Goal: Communication & Community: Answer question/provide support

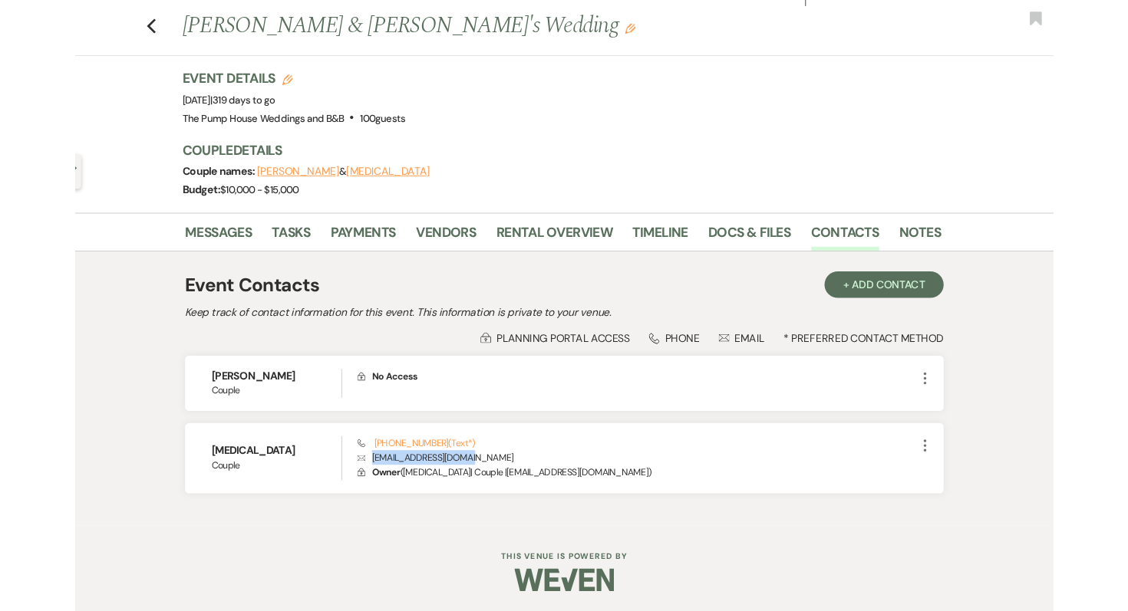
scroll to position [28, 0]
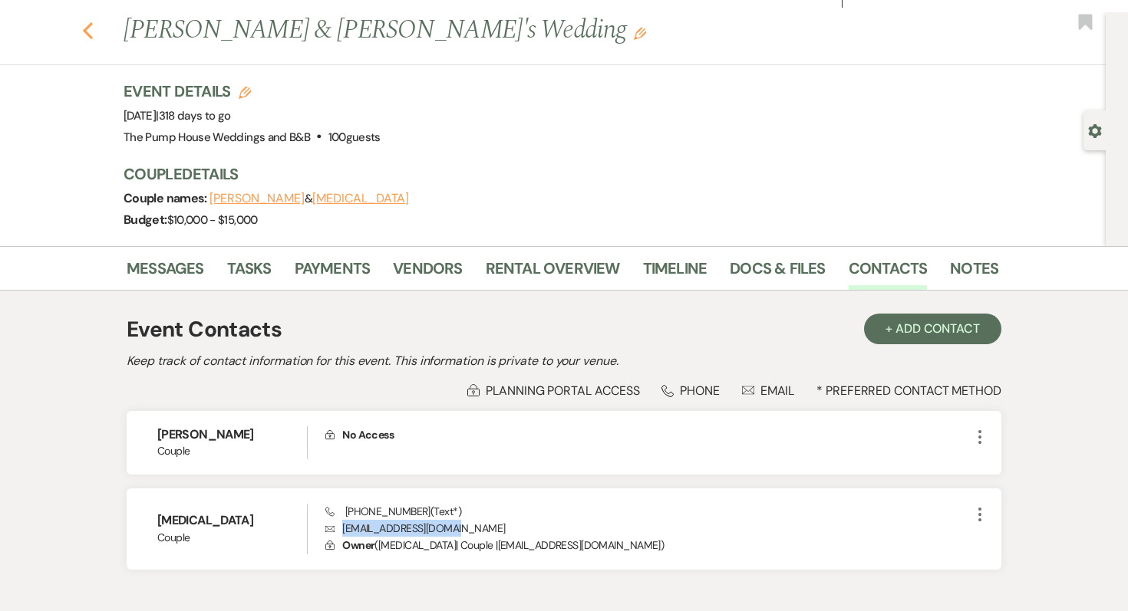
click at [89, 32] on icon "Previous" at bounding box center [88, 30] width 12 height 18
select select "7"
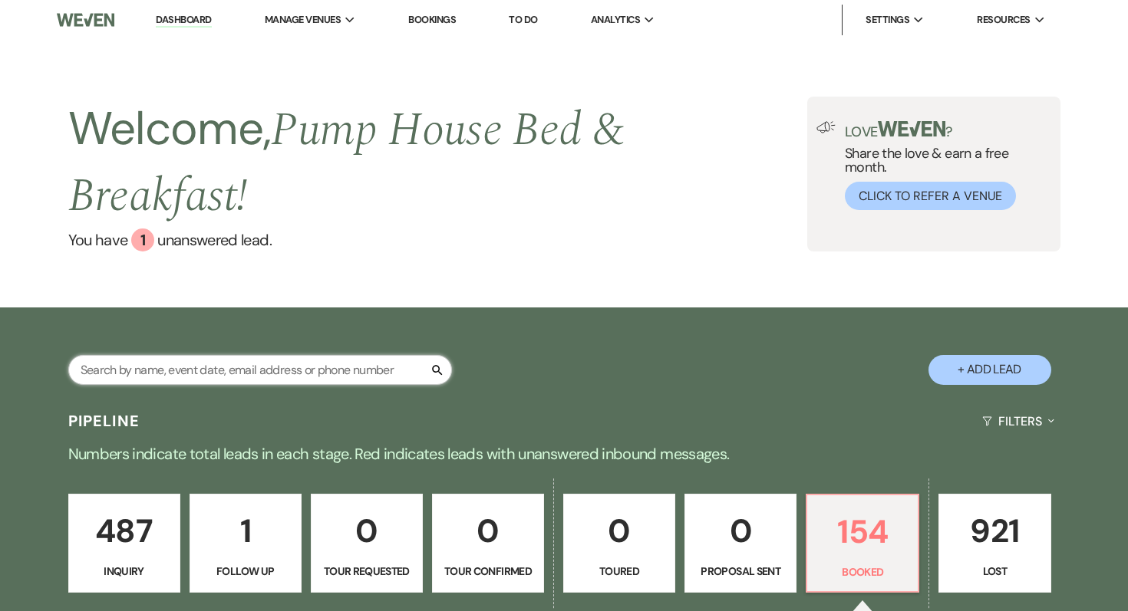
click at [255, 374] on input "text" at bounding box center [260, 370] width 384 height 30
type input "afsana"
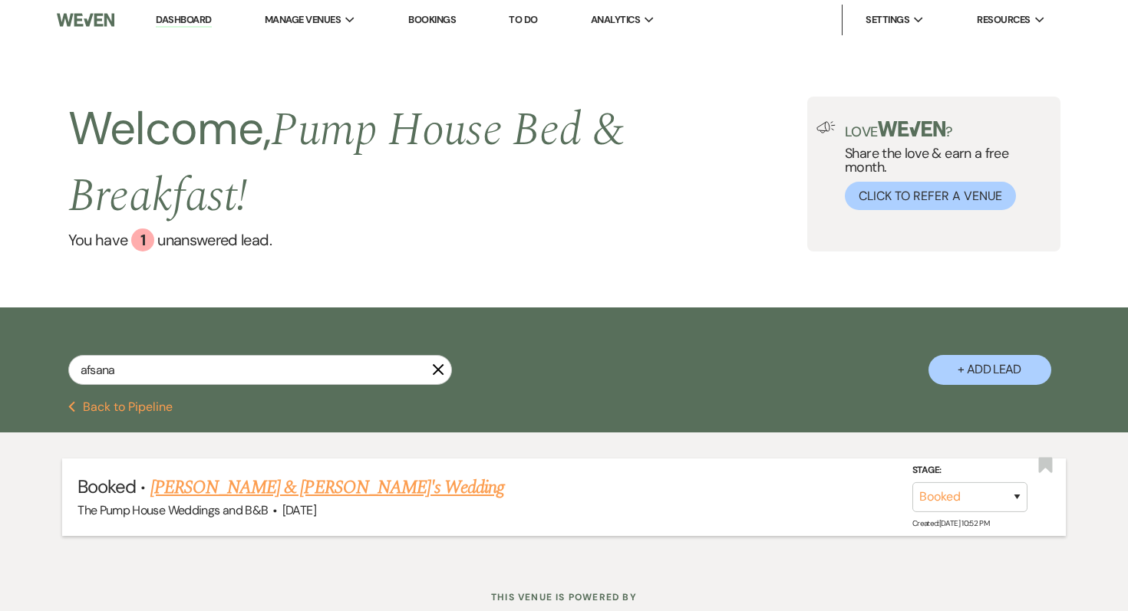
click at [277, 492] on link "[PERSON_NAME] & [PERSON_NAME]'s Wedding" at bounding box center [327, 488] width 354 height 28
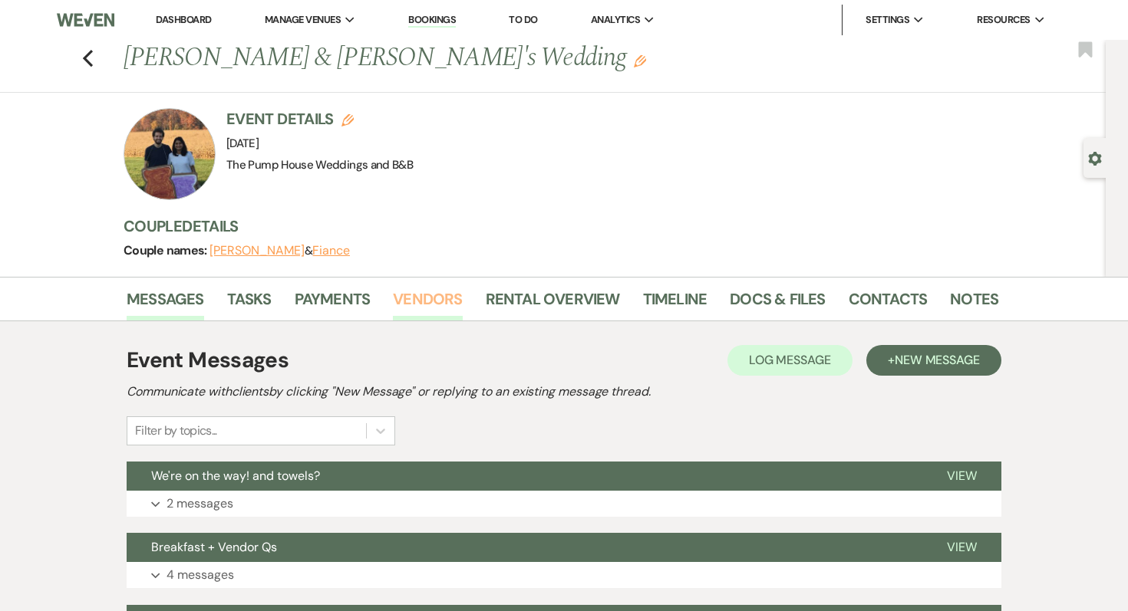
click at [446, 292] on link "Vendors" at bounding box center [427, 304] width 69 height 34
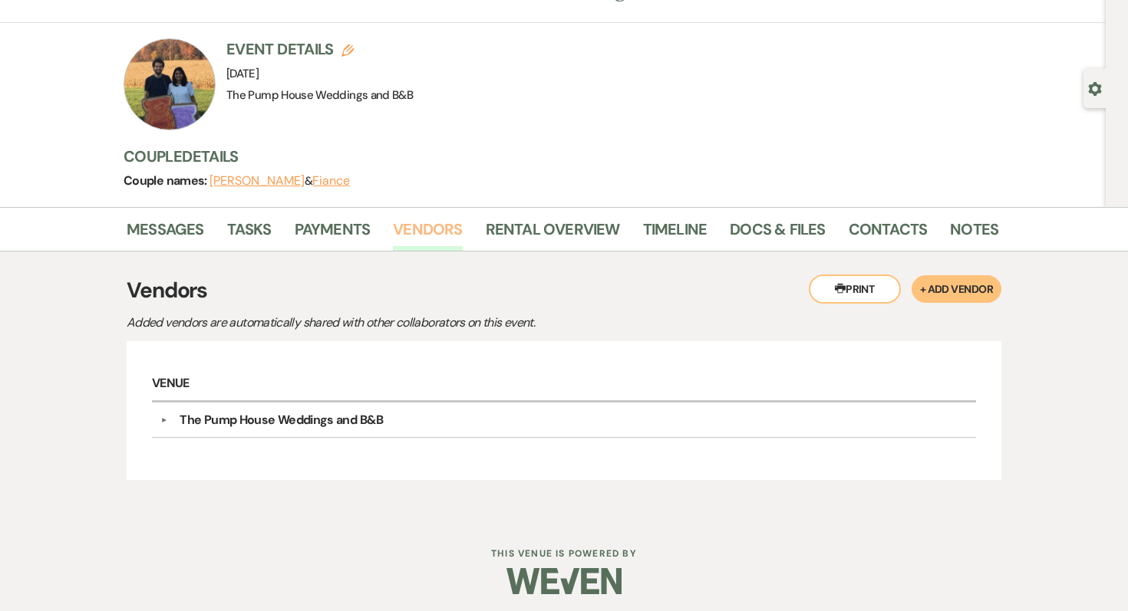
scroll to position [74, 0]
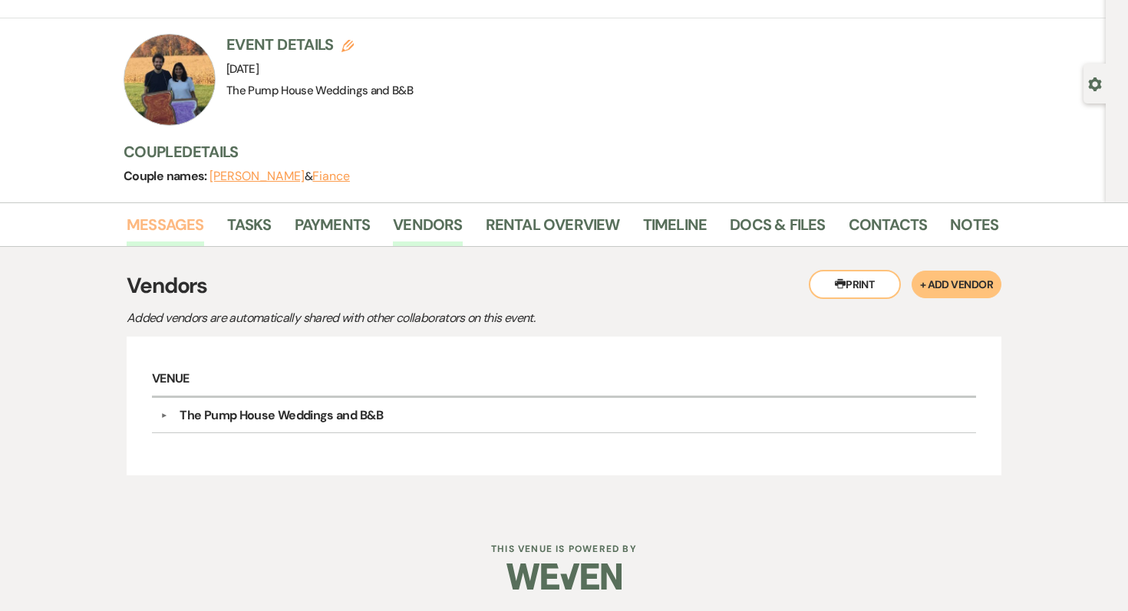
click at [169, 228] on link "Messages" at bounding box center [165, 229] width 77 height 34
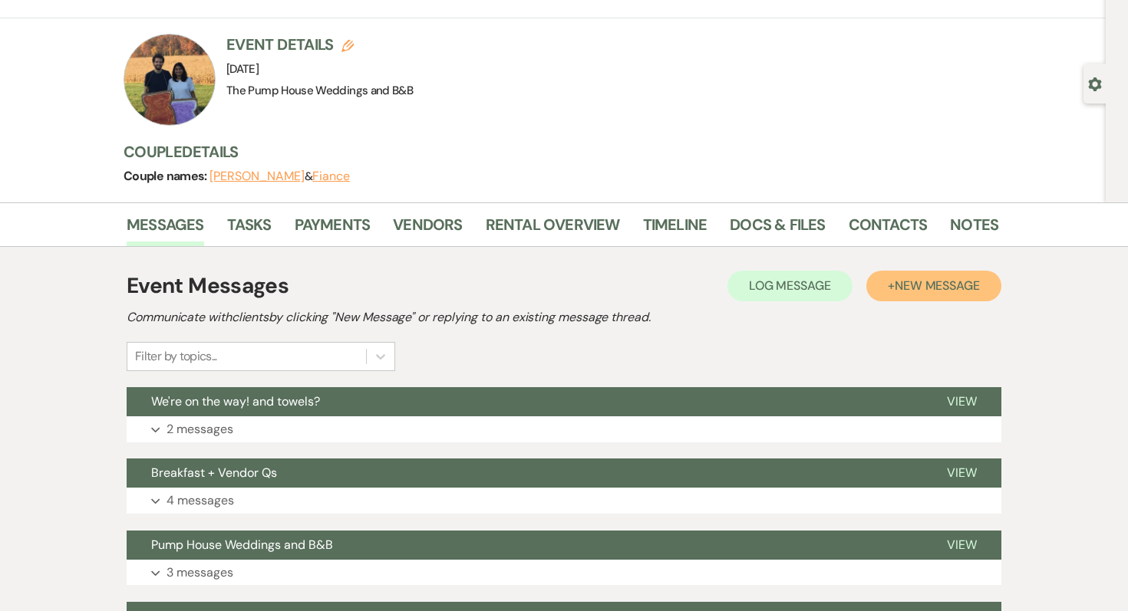
click at [555, 287] on span "New Message" at bounding box center [936, 286] width 85 height 16
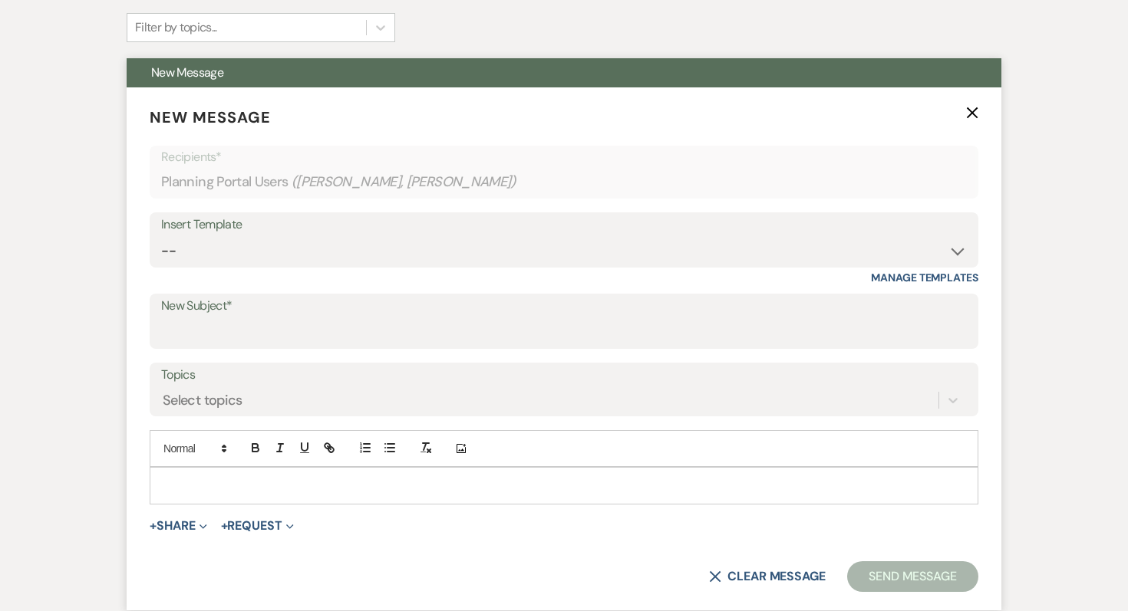
scroll to position [404, 0]
click at [245, 323] on input "New Subject*" at bounding box center [563, 332] width 805 height 30
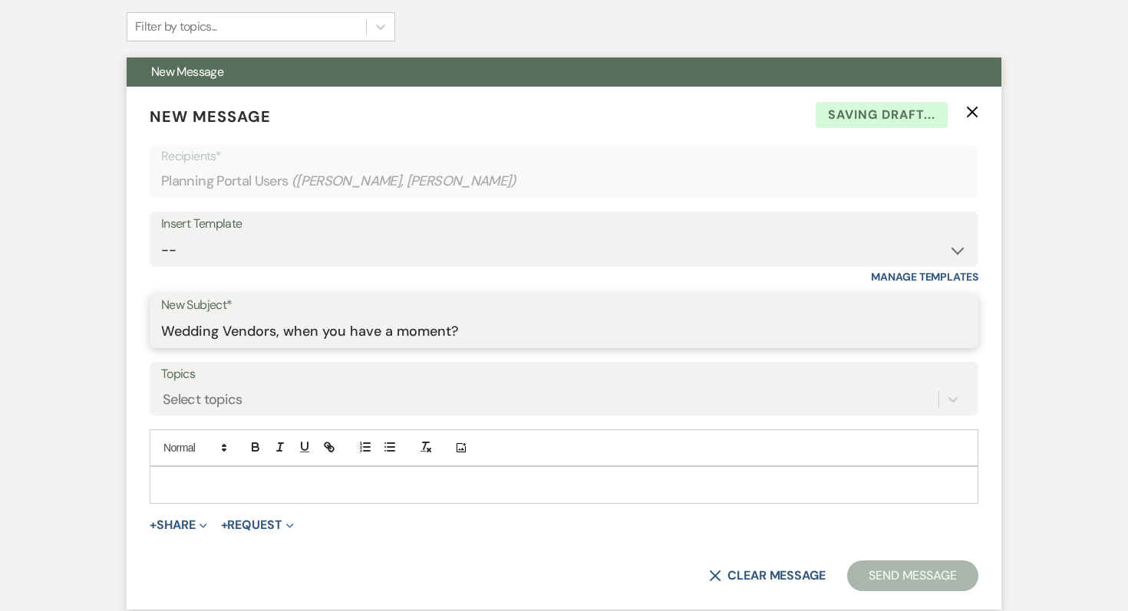
type input "Wedding Vendors, when you have a moment?"
click at [187, 488] on p at bounding box center [564, 484] width 804 height 17
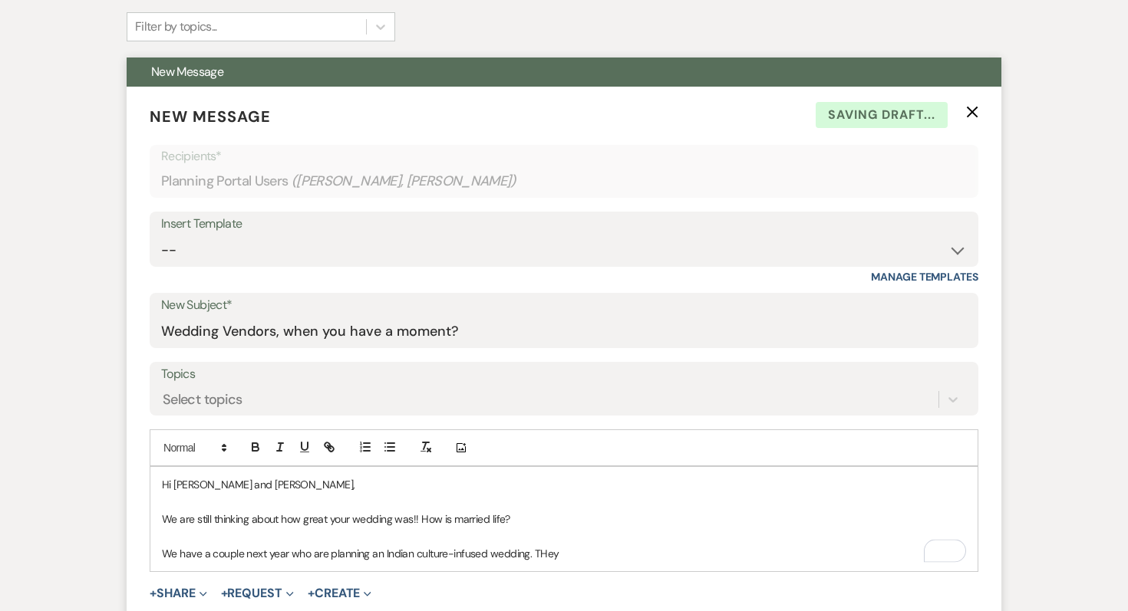
click at [555, 545] on p "We have a couple next year who are planning an Indian culture-infused wedding. …" at bounding box center [564, 553] width 804 height 17
click at [555, 549] on p "We have a couple next year who are planning an Indian culture-infused wedding. …" at bounding box center [564, 553] width 804 height 17
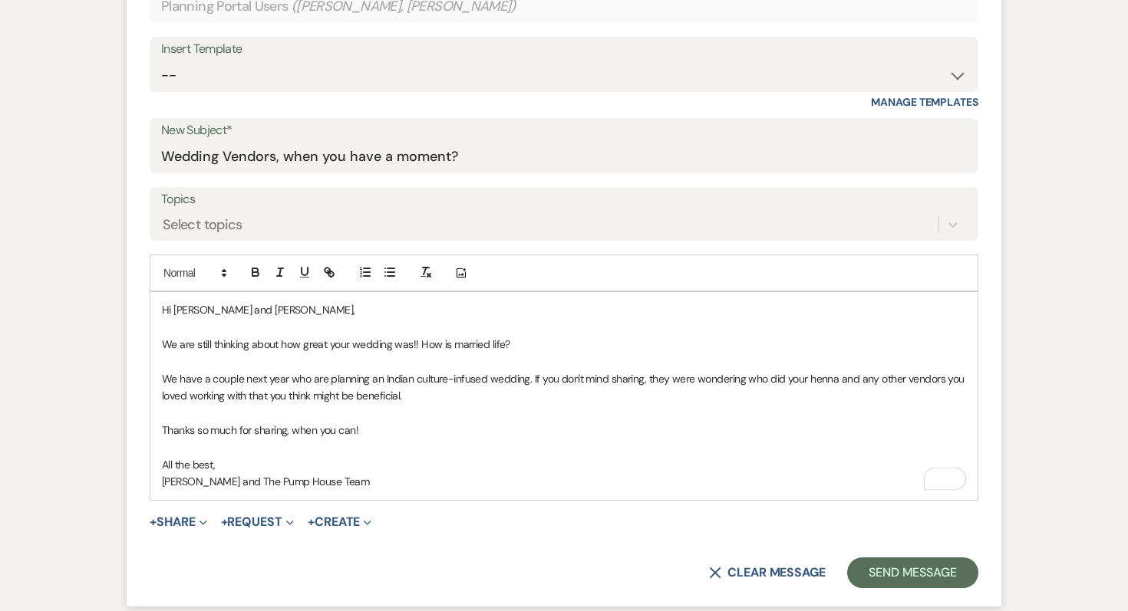
scroll to position [588, 0]
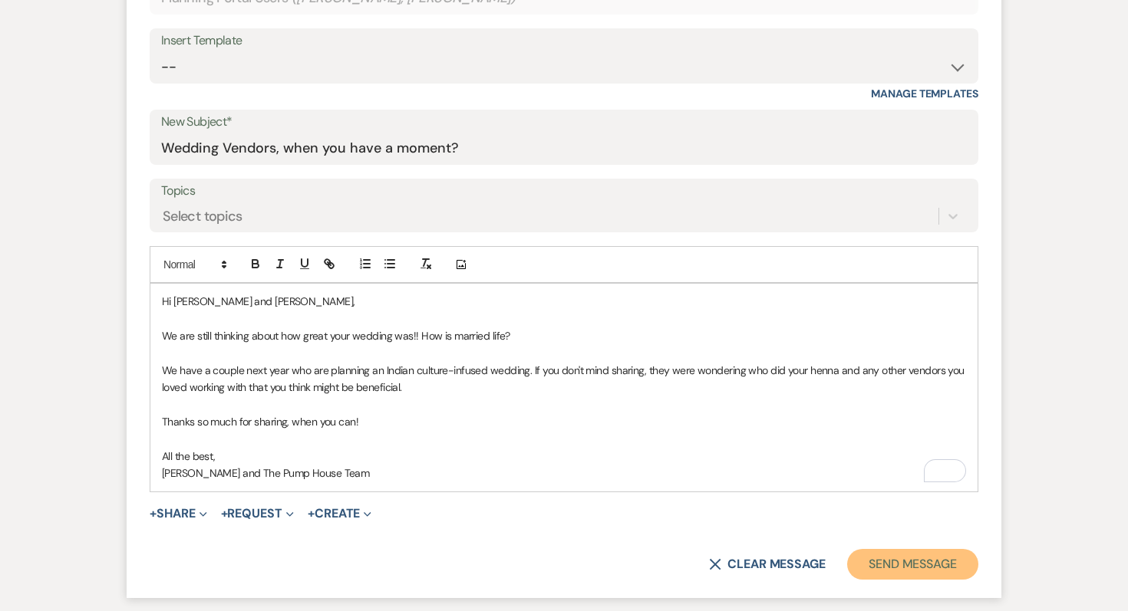
click at [555, 550] on button "Send Message" at bounding box center [912, 564] width 131 height 31
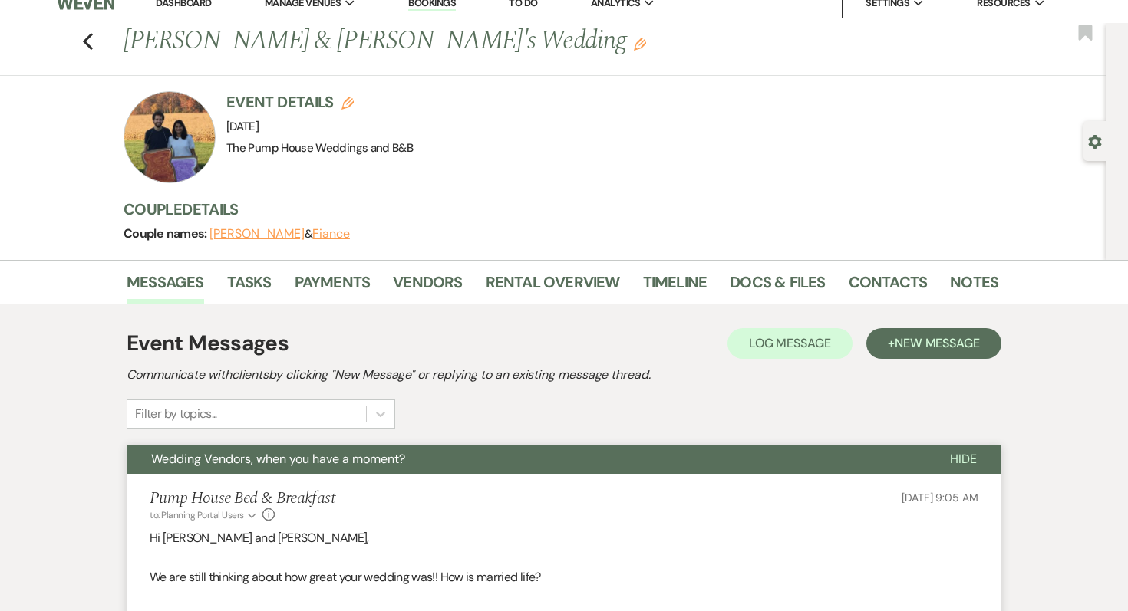
scroll to position [0, 0]
